Goal: Task Accomplishment & Management: Use online tool/utility

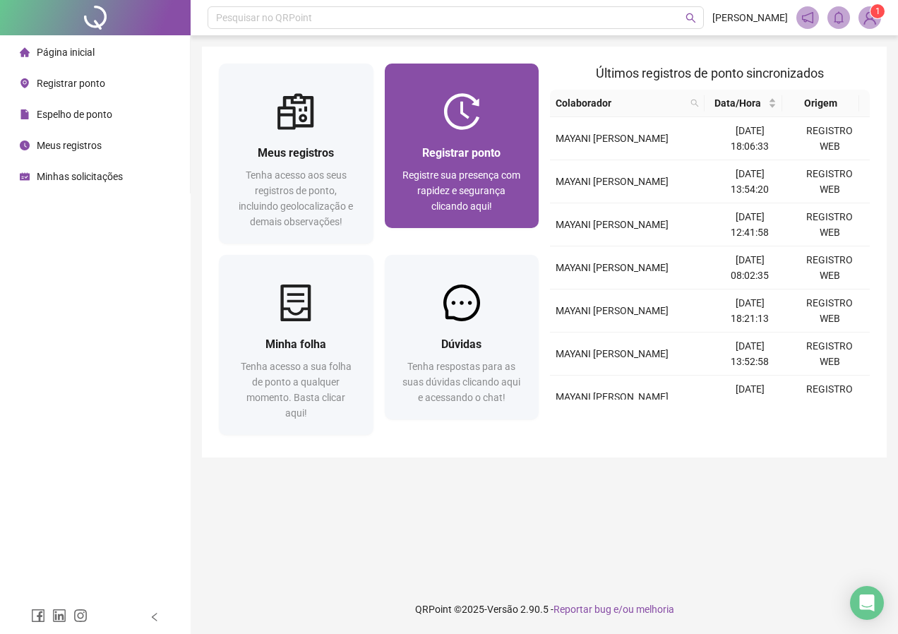
click at [443, 190] on span "Registre sua presença com rapidez e segurança clicando aqui!" at bounding box center [462, 190] width 118 height 42
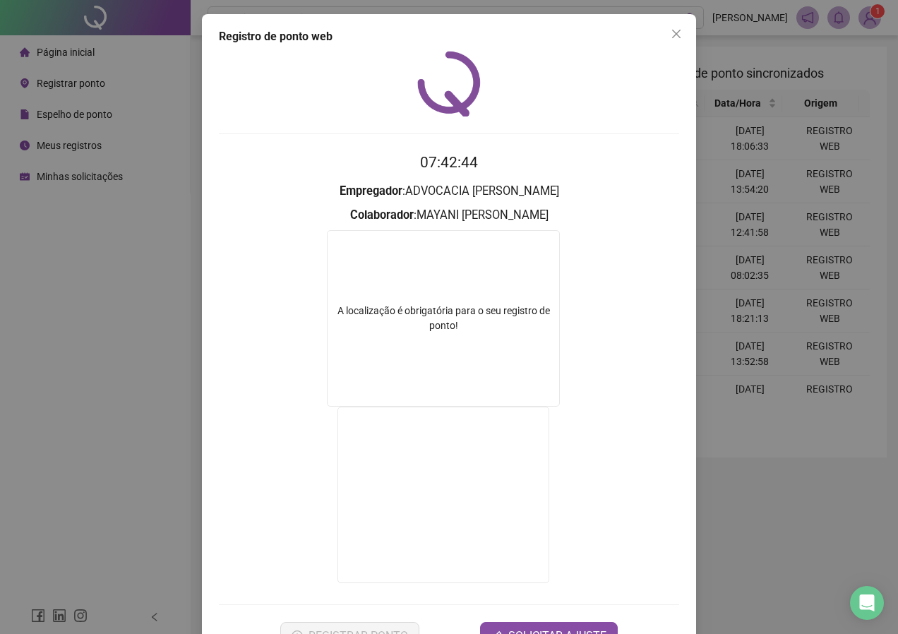
click at [678, 32] on span "Close" at bounding box center [676, 33] width 23 height 11
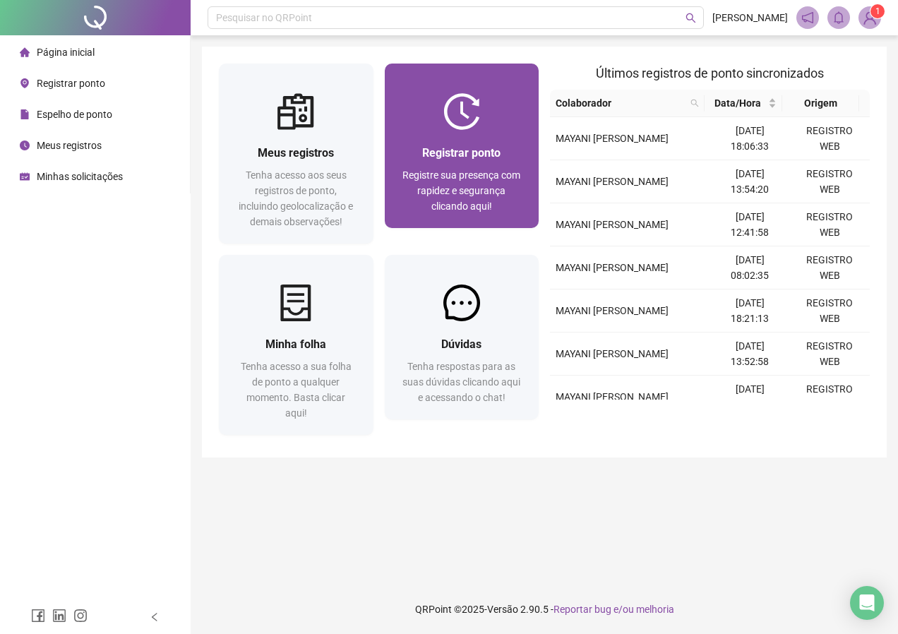
click at [432, 160] on span "Registrar ponto" at bounding box center [461, 152] width 78 height 13
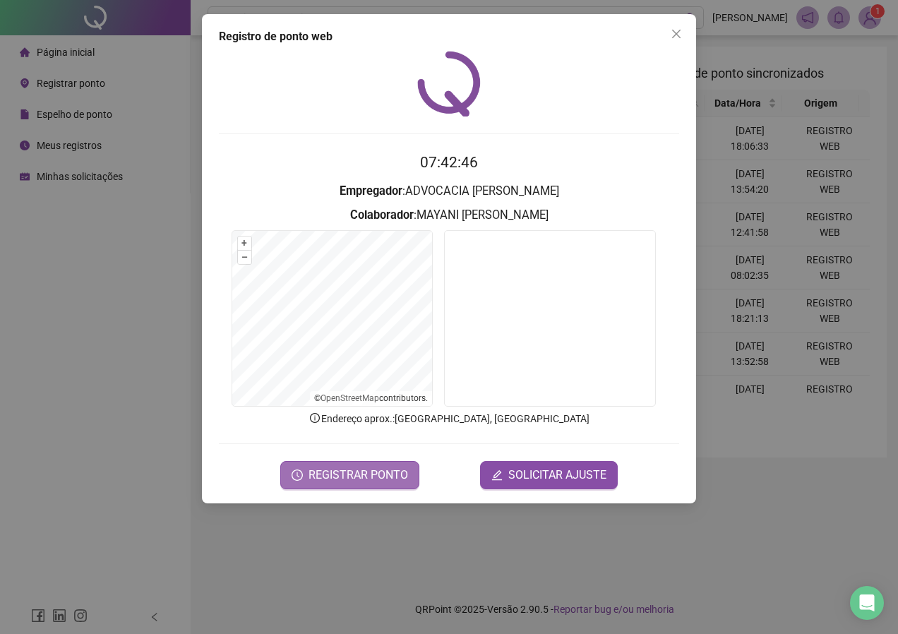
click at [367, 480] on span "REGISTRAR PONTO" at bounding box center [359, 475] width 100 height 17
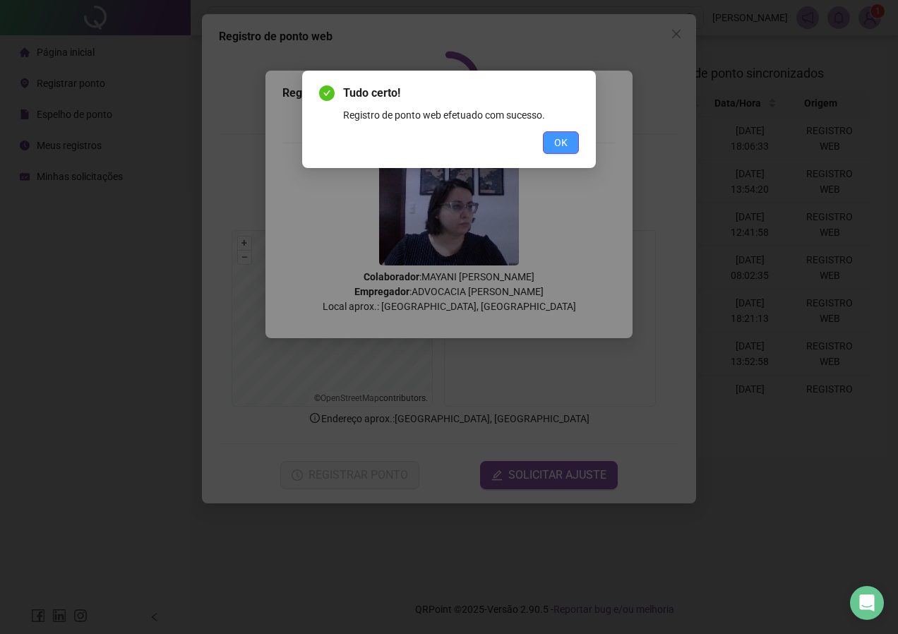
click at [549, 141] on button "OK" at bounding box center [561, 142] width 36 height 23
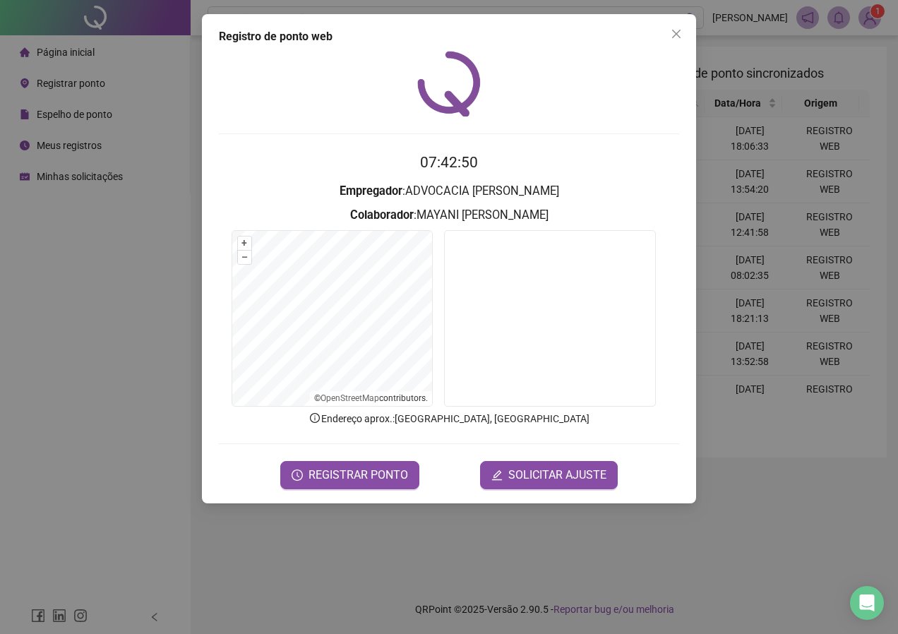
click at [682, 29] on span "Close" at bounding box center [676, 33] width 23 height 11
